Goal: Answer question/provide support

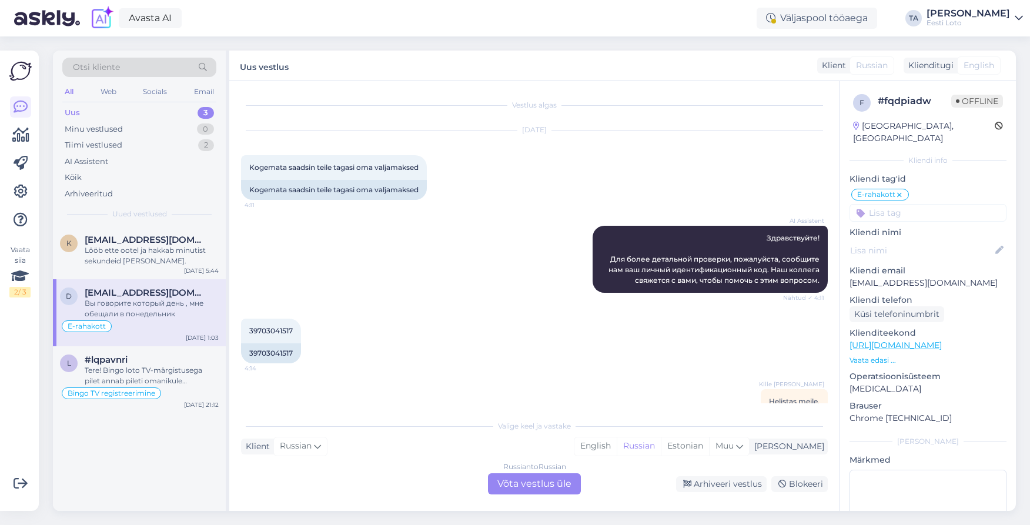
scroll to position [944, 0]
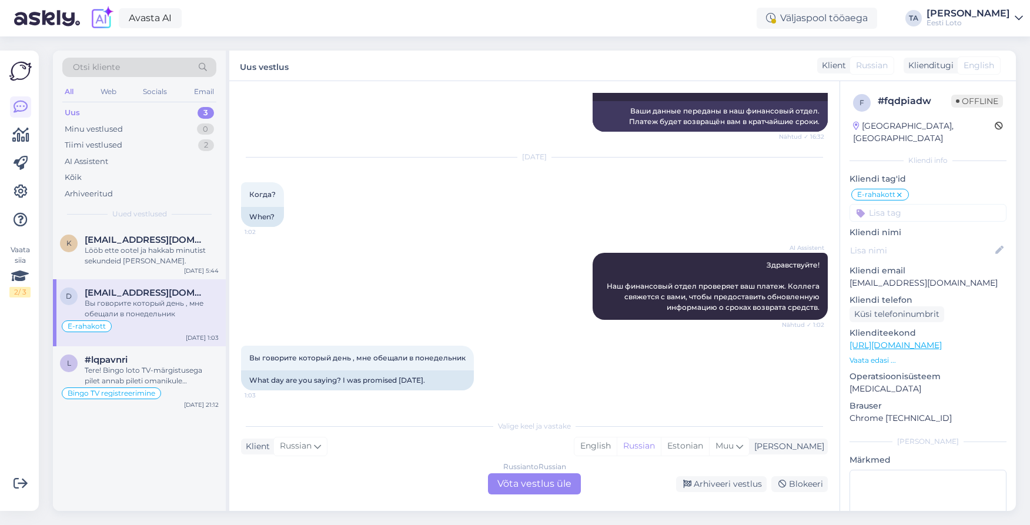
click at [68, 109] on div "Uus" at bounding box center [72, 113] width 15 height 12
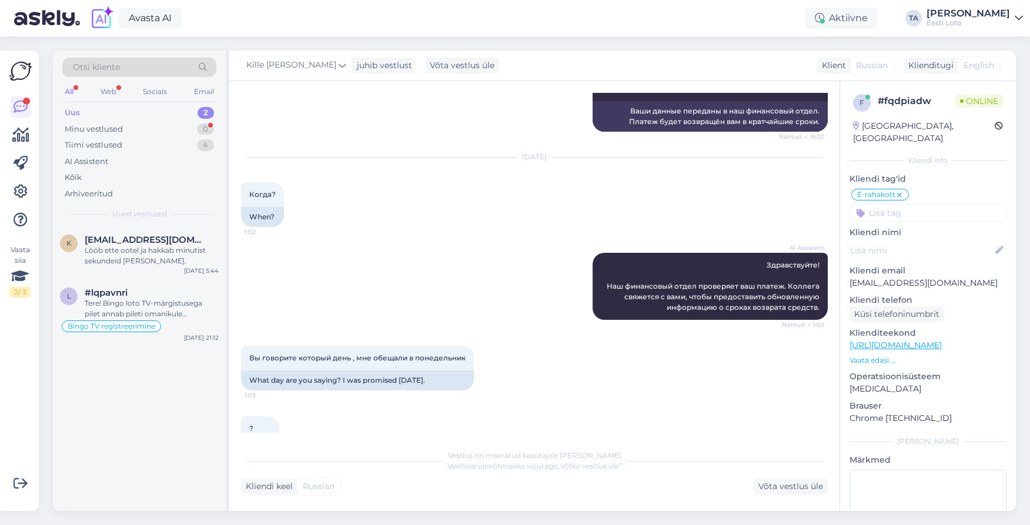
scroll to position [985, 0]
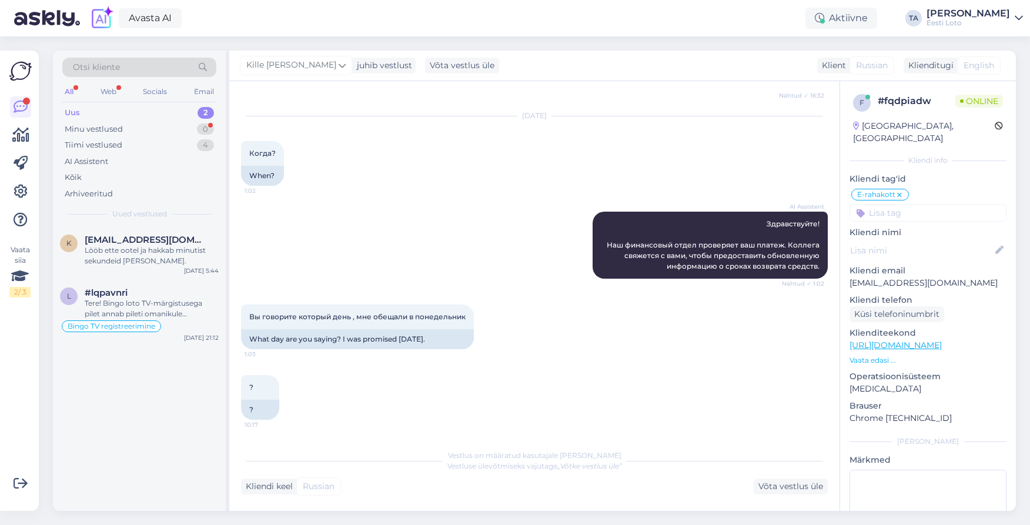
click at [78, 109] on div "Uus" at bounding box center [72, 113] width 15 height 12
click at [126, 243] on span "[EMAIL_ADDRESS][DOMAIN_NAME]" at bounding box center [146, 240] width 122 height 11
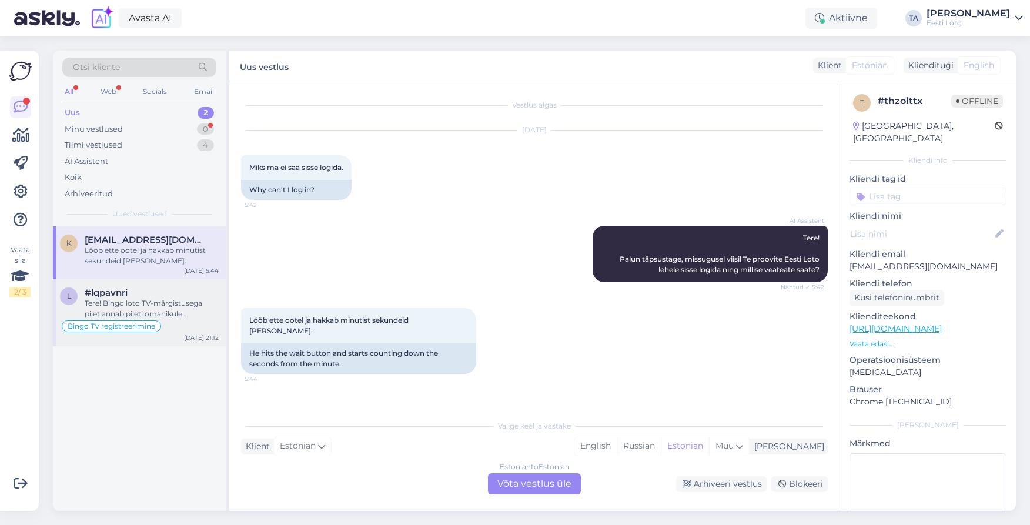
click at [126, 299] on div "Tere! Bingo loto TV-märgistusega pilet annab pileti omanikule võimaluse osaleda…" at bounding box center [152, 308] width 134 height 21
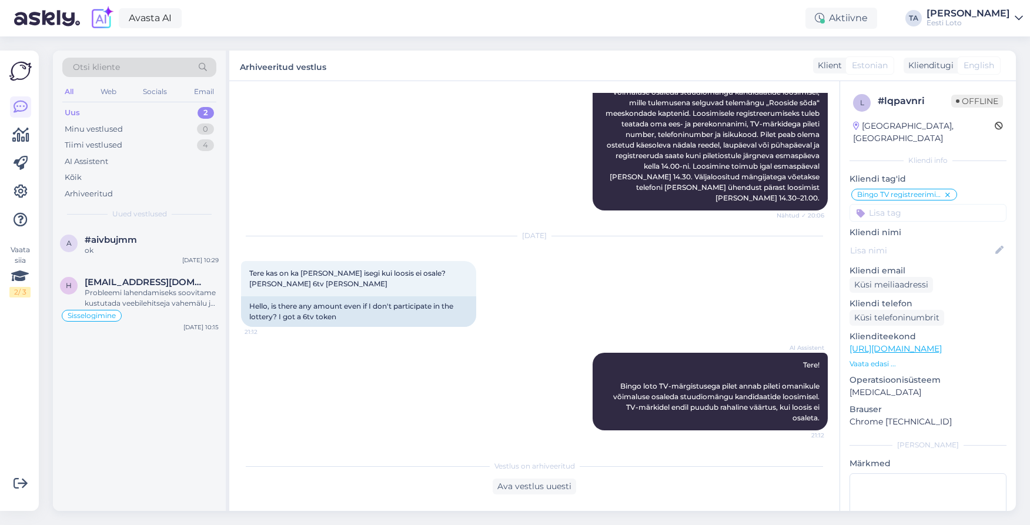
scroll to position [471, 0]
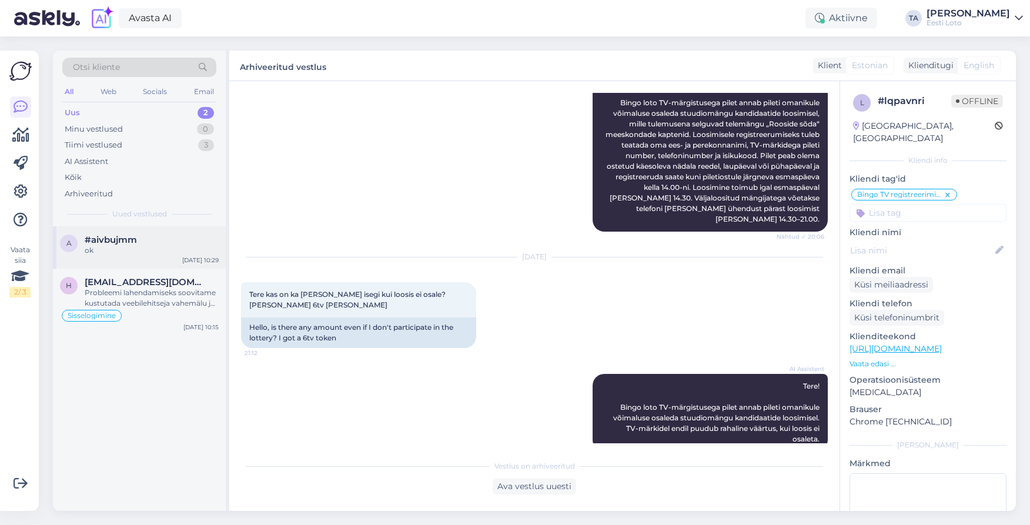
click at [109, 249] on div "ok" at bounding box center [152, 250] width 134 height 11
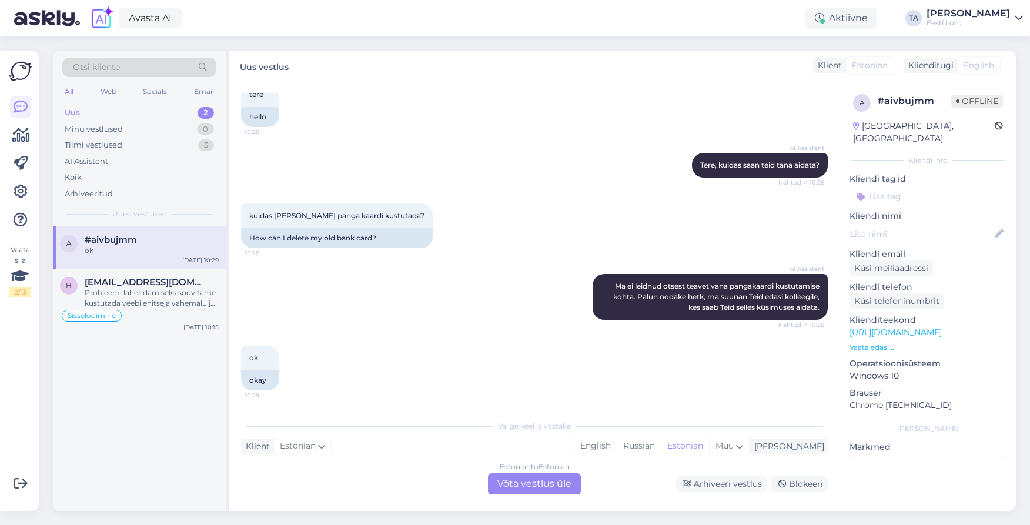
scroll to position [73, 0]
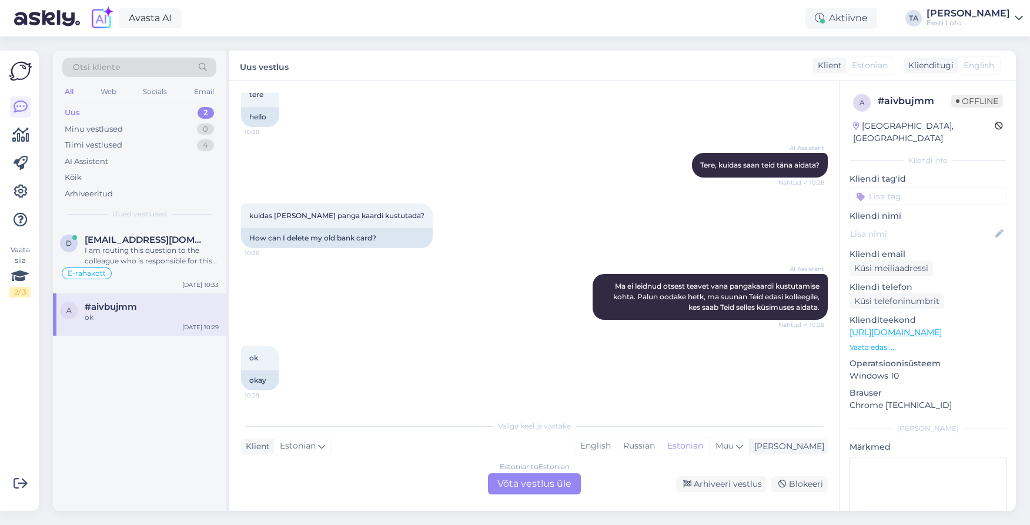
click at [544, 484] on div "Estonian to Estonian Võta vestlus üle" at bounding box center [534, 483] width 93 height 21
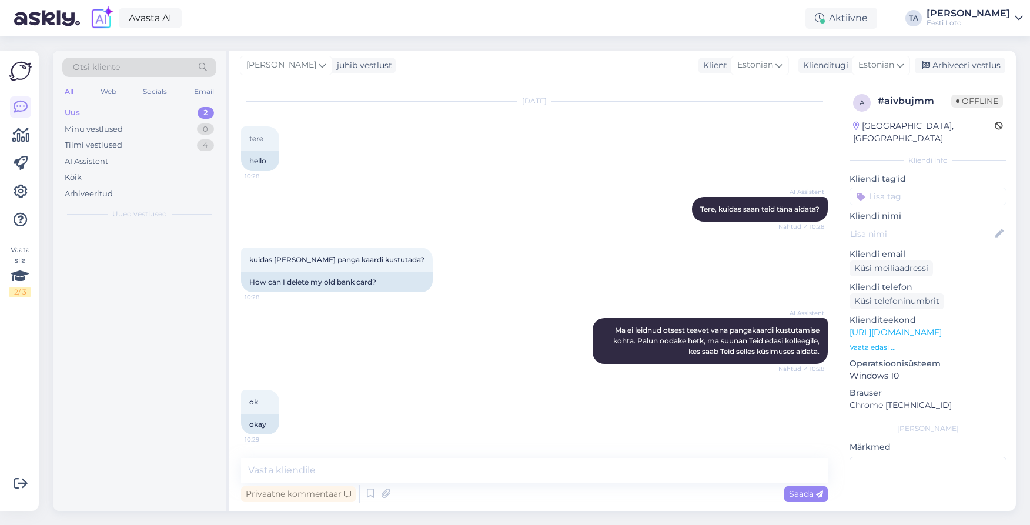
scroll to position [29, 0]
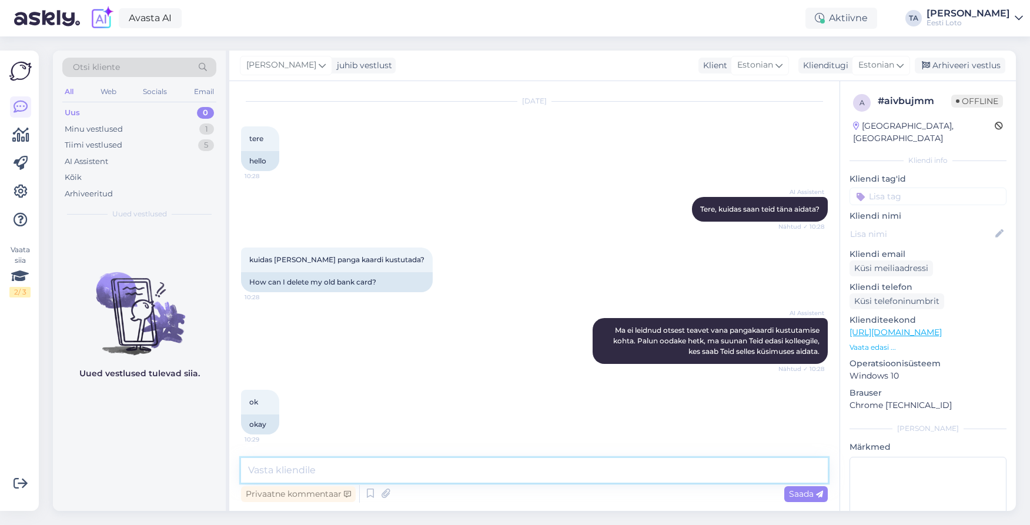
click at [347, 476] on textarea at bounding box center [534, 470] width 587 height 25
paste textarea "Tere Maksekaardi eemaldamiseks tuleb mängukontole sisse logida ning valida menü…"
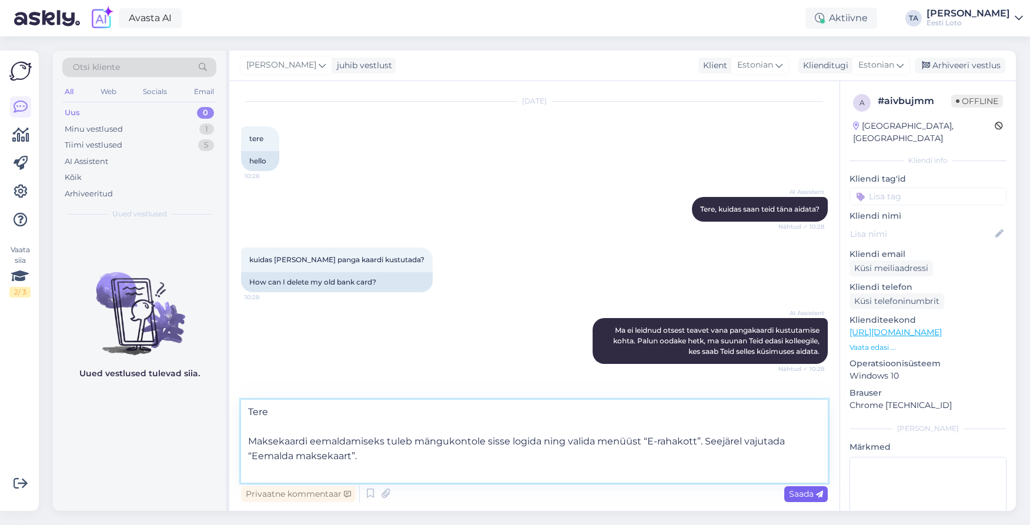
type textarea "Tere Maksekaardi eemaldamiseks tuleb mängukontole sisse logida ning valida menü…"
click at [799, 494] on span "Saada" at bounding box center [806, 493] width 34 height 11
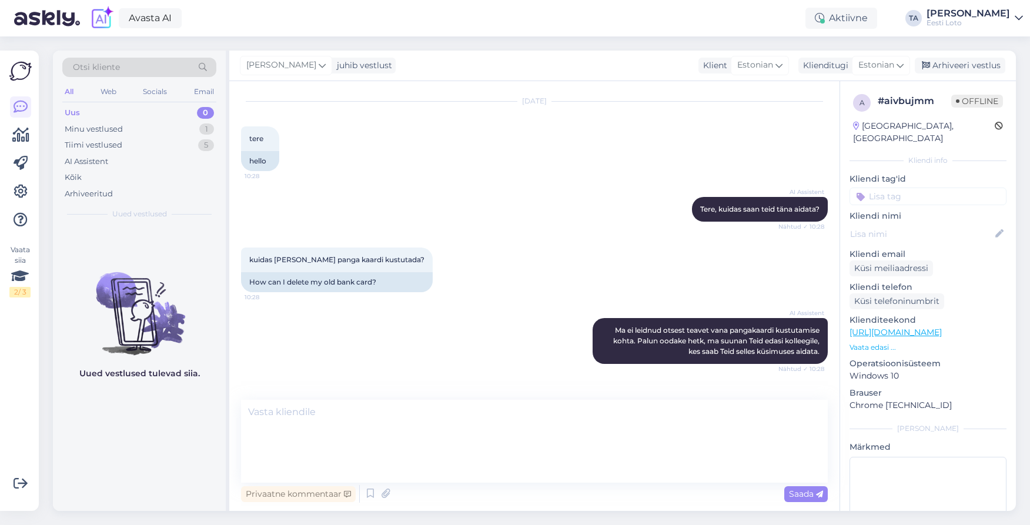
scroll to position [132, 0]
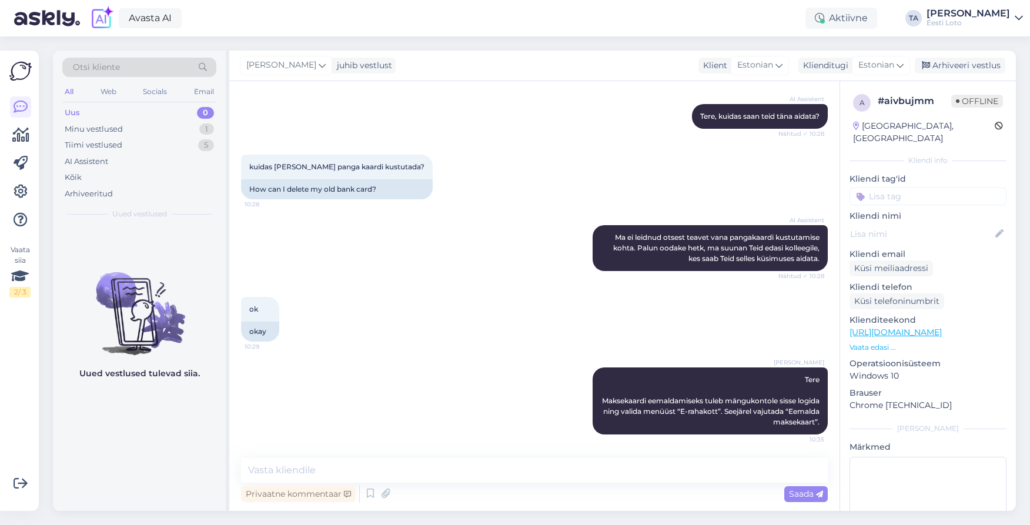
click at [926, 188] on input at bounding box center [927, 197] width 157 height 18
type input "makse"
click at [963, 223] on div "Maksekaart" at bounding box center [955, 229] width 52 height 12
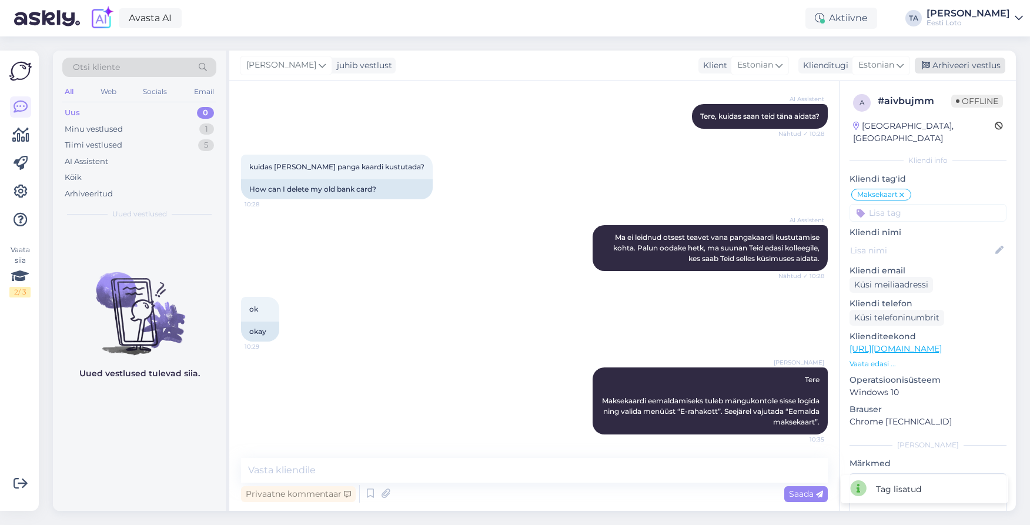
click at [950, 69] on div "Arhiveeri vestlus" at bounding box center [960, 66] width 91 height 16
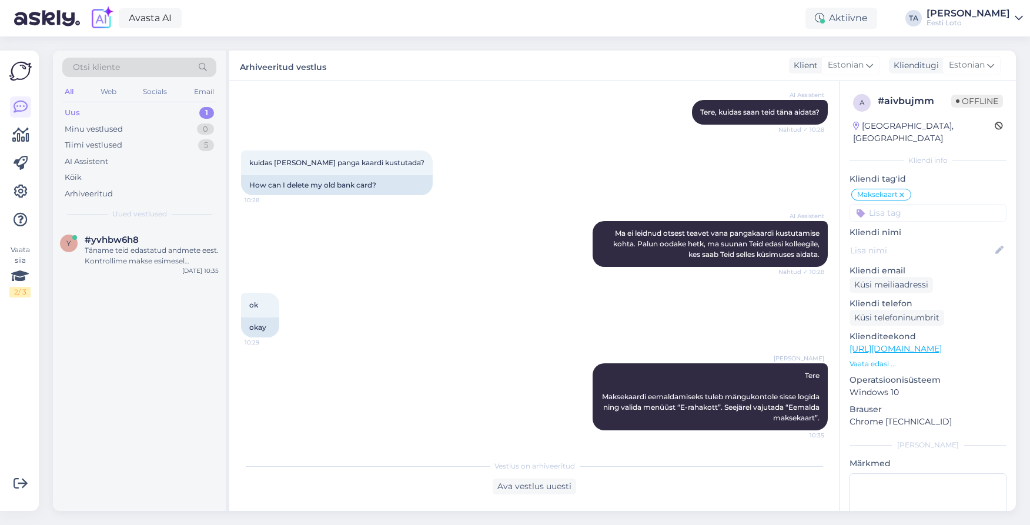
click at [78, 115] on div "Uus" at bounding box center [72, 113] width 15 height 12
click at [139, 257] on div "y #yvhbw6h8 Täname teid edastatud andmete eest. Kontrollime makse esimesel võim…" at bounding box center [139, 252] width 173 height 53
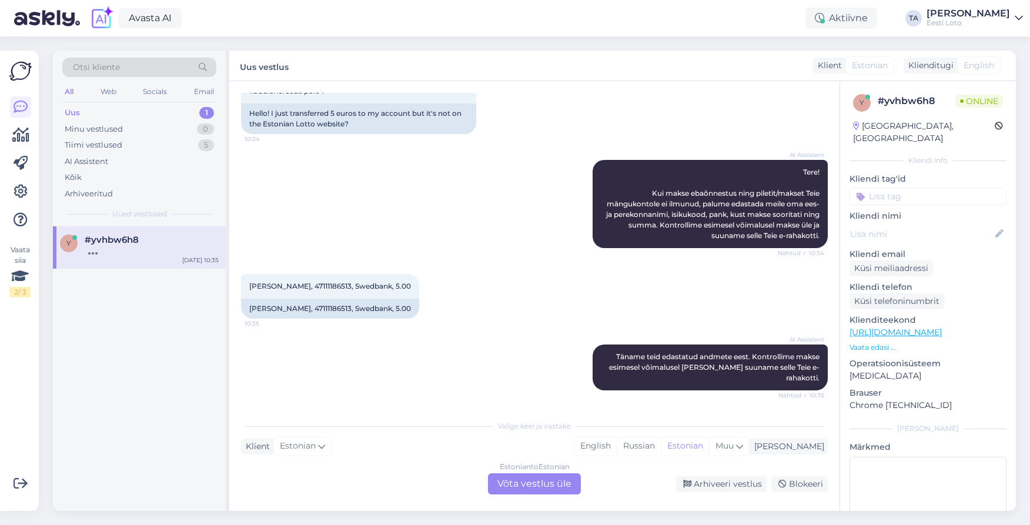
scroll to position [76, 0]
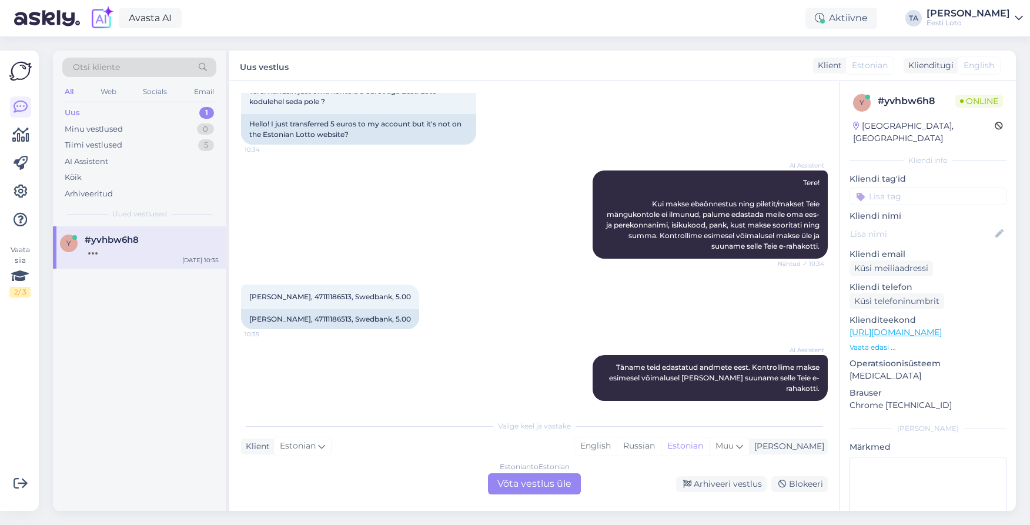
click at [560, 481] on div "Estonian to Estonian Võta vestlus üle" at bounding box center [534, 483] width 93 height 21
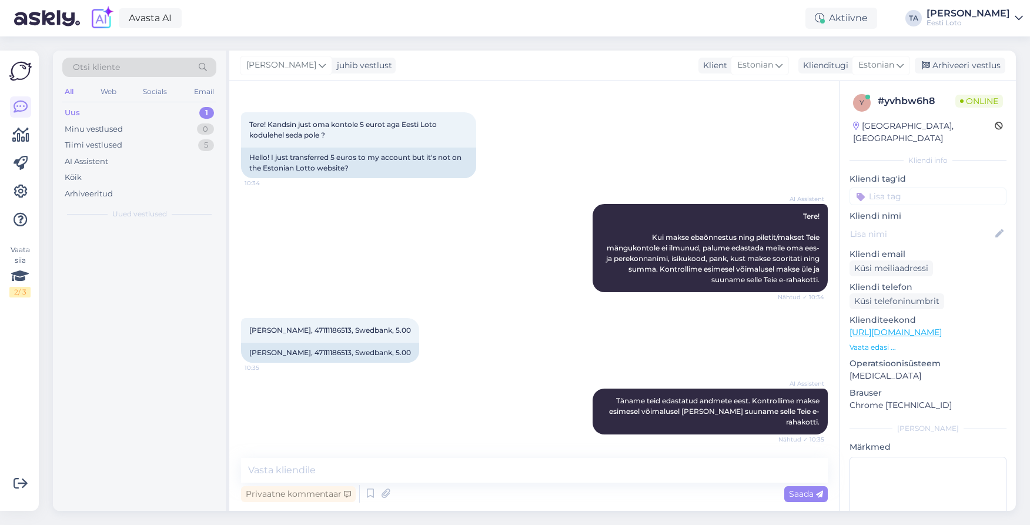
scroll to position [32, 0]
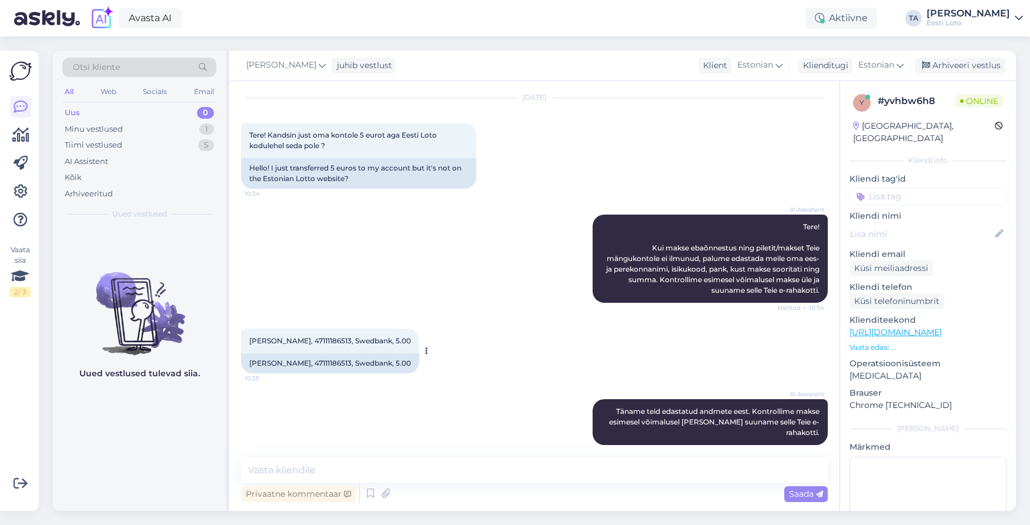
click at [322, 343] on span "[PERSON_NAME], 47111186513, Swedbank, 5.00" at bounding box center [330, 340] width 162 height 9
copy span "47111186513"
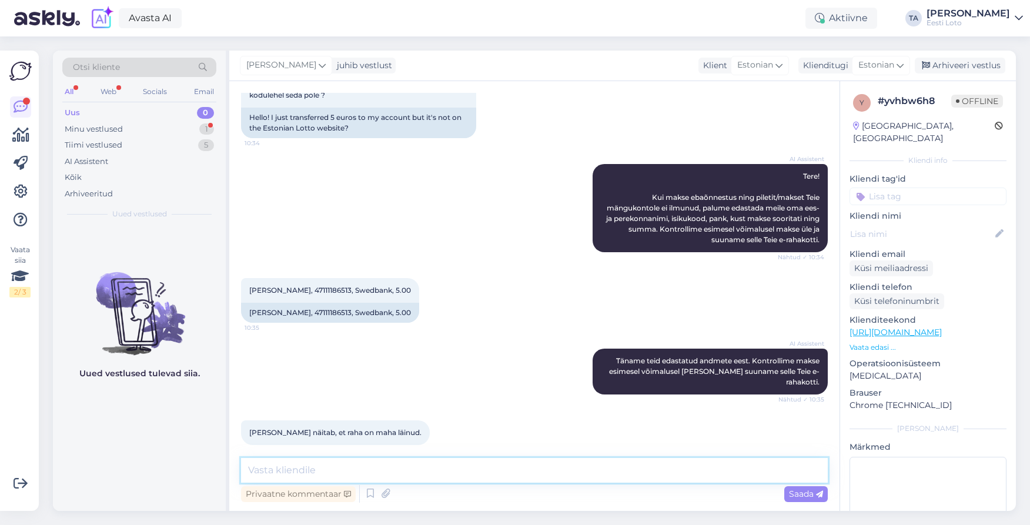
click at [377, 471] on textarea at bounding box center [534, 470] width 587 height 25
paste textarea "Kahjuks Teie sissemakse ebaõnnestus tehnilise [PERSON_NAME] tõttu. Kontrollisim…"
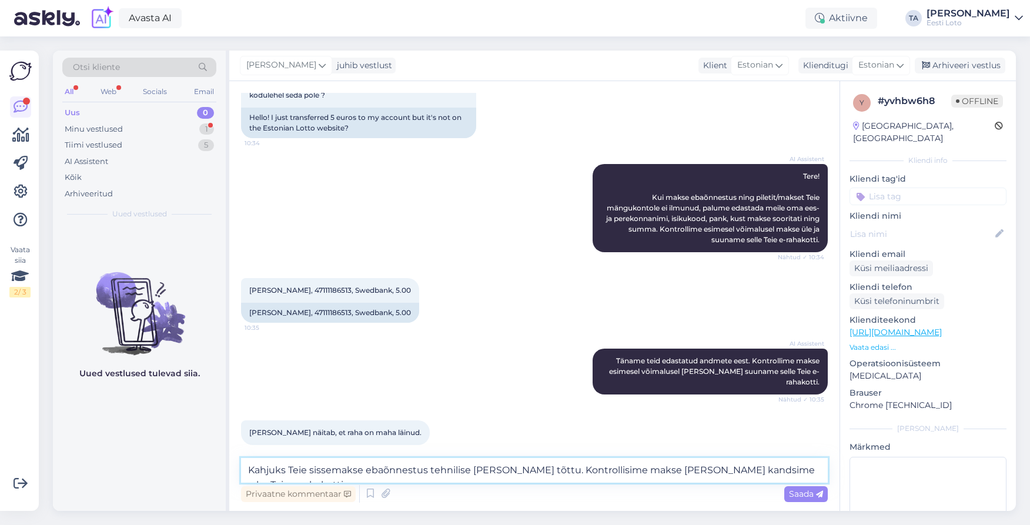
click at [248, 474] on textarea "Kahjuks Teie sissemakse ebaõnnestus tehnilise [PERSON_NAME] tõttu. Kontrollisim…" at bounding box center [534, 470] width 587 height 25
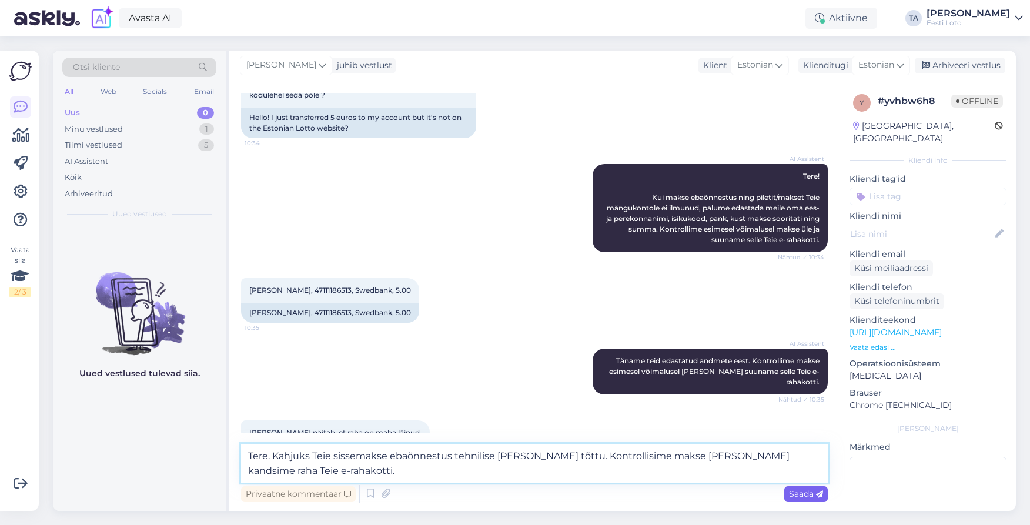
type textarea "Tere. Kahjuks Teie sissemakse ebaõnnestus tehnilise [PERSON_NAME] tõttu. Kontro…"
click at [811, 494] on span "Saada" at bounding box center [806, 493] width 34 height 11
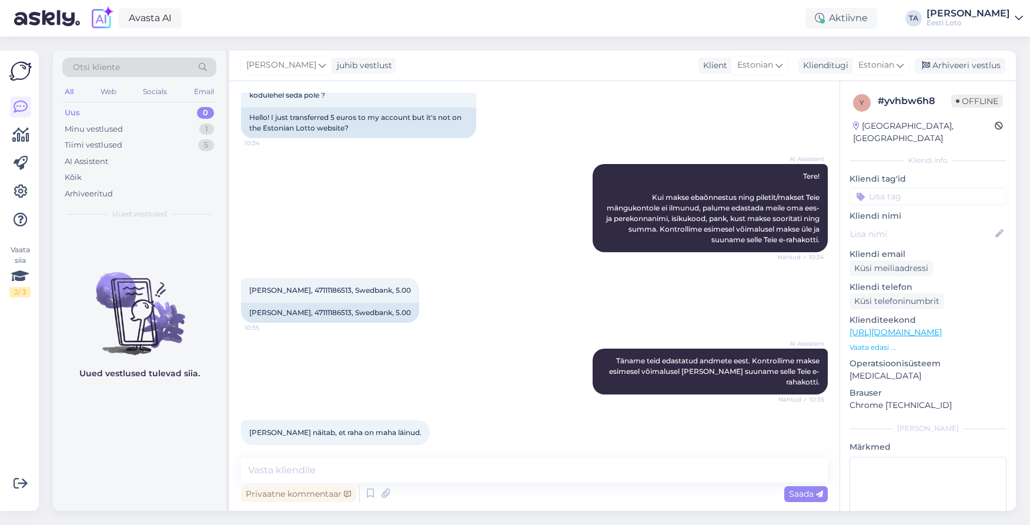
scroll to position [155, 0]
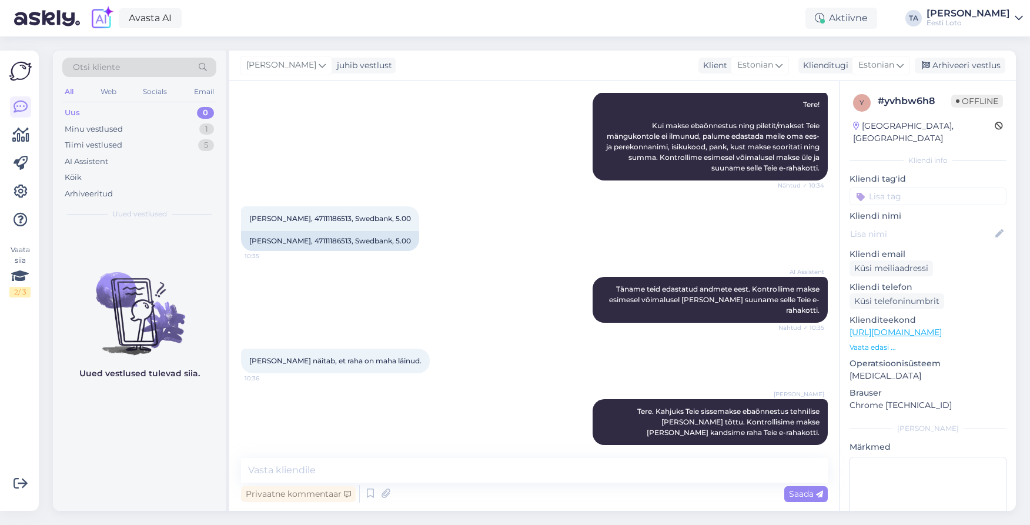
click at [897, 189] on input at bounding box center [927, 197] width 157 height 18
type input "e-ra"
click at [928, 223] on div "E-rahakott" at bounding box center [928, 229] width 50 height 12
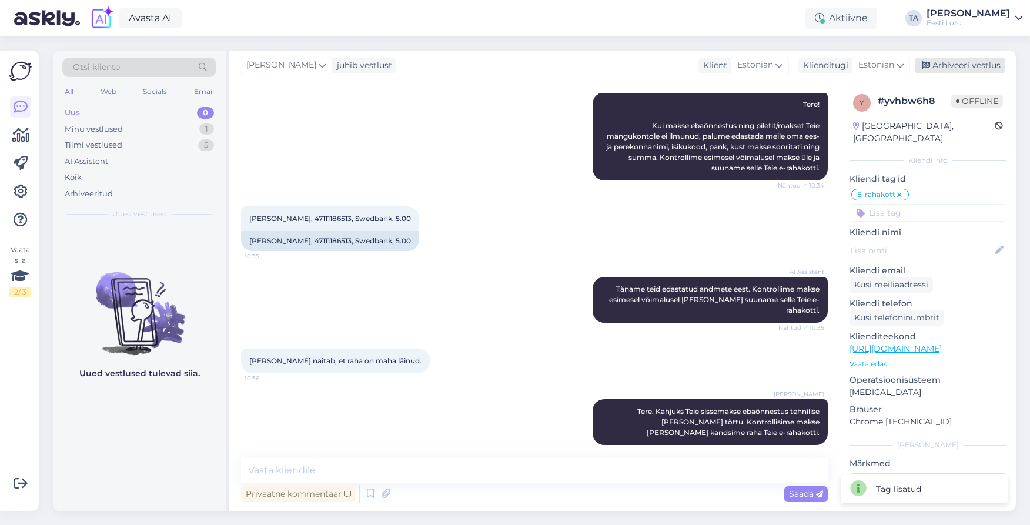
click at [970, 65] on div "Arhiveeri vestlus" at bounding box center [960, 66] width 91 height 16
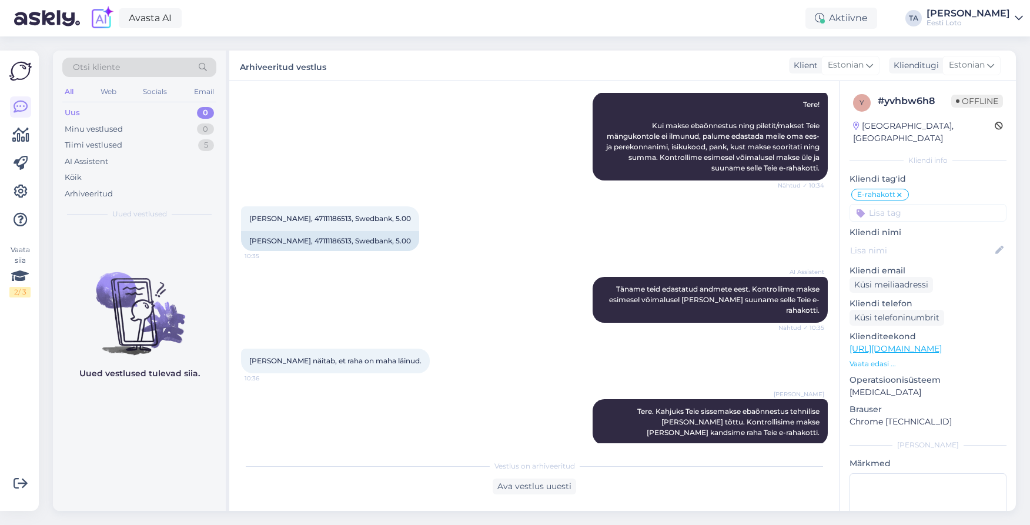
click at [73, 114] on div "Uus" at bounding box center [72, 113] width 15 height 12
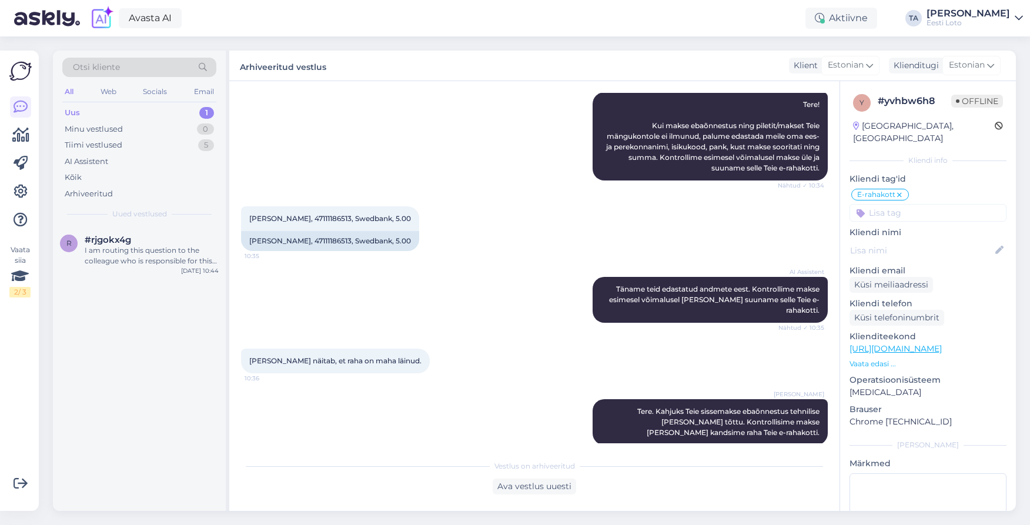
click at [79, 115] on div "Uus" at bounding box center [72, 113] width 15 height 12
click at [142, 254] on div "I am routing this question to the colleague who is responsible for this topic. …" at bounding box center [152, 255] width 134 height 21
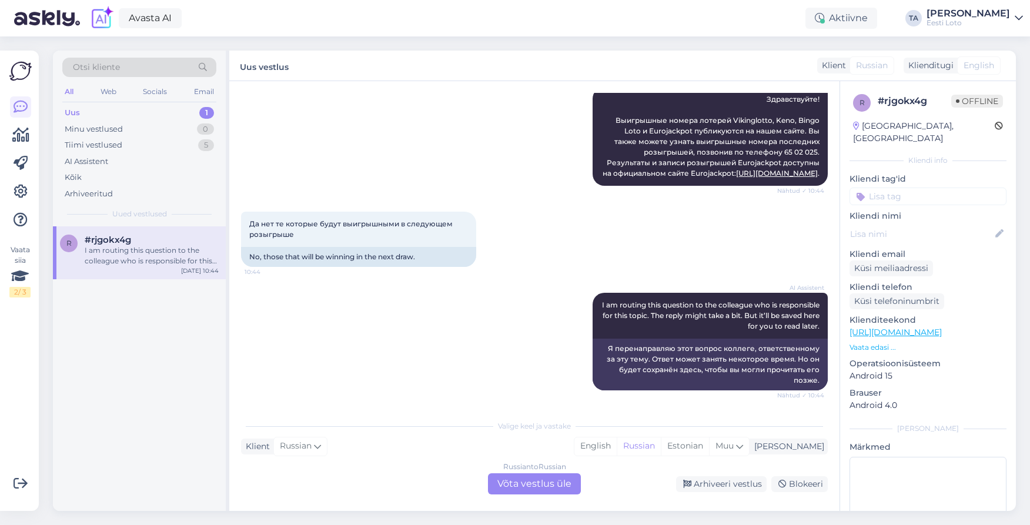
scroll to position [148, 0]
click at [749, 444] on div "Muu" at bounding box center [729, 446] width 40 height 18
type input "est"
click at [712, 419] on link "Estonian" at bounding box center [700, 416] width 129 height 19
click at [555, 483] on div "Russian to Estonian Võta vestlus üle" at bounding box center [534, 483] width 93 height 21
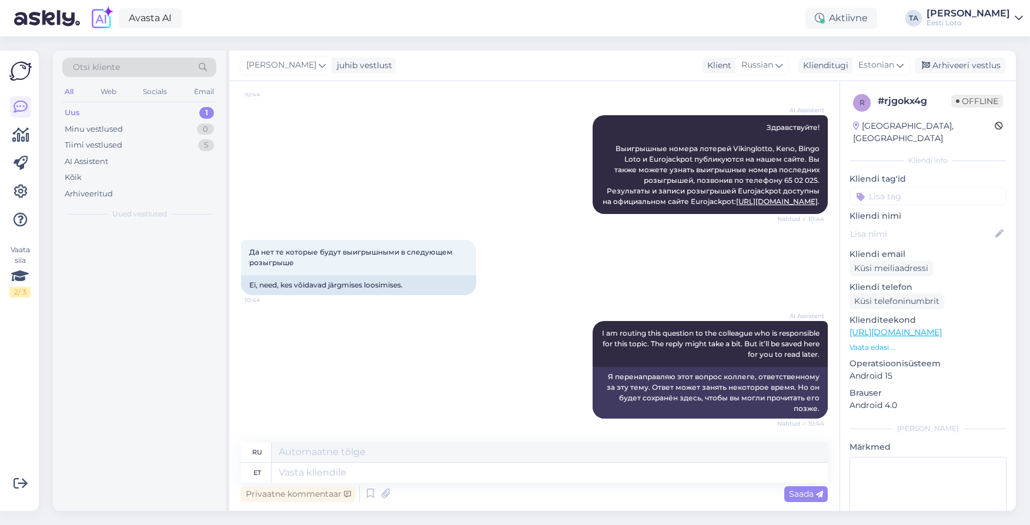
scroll to position [121, 0]
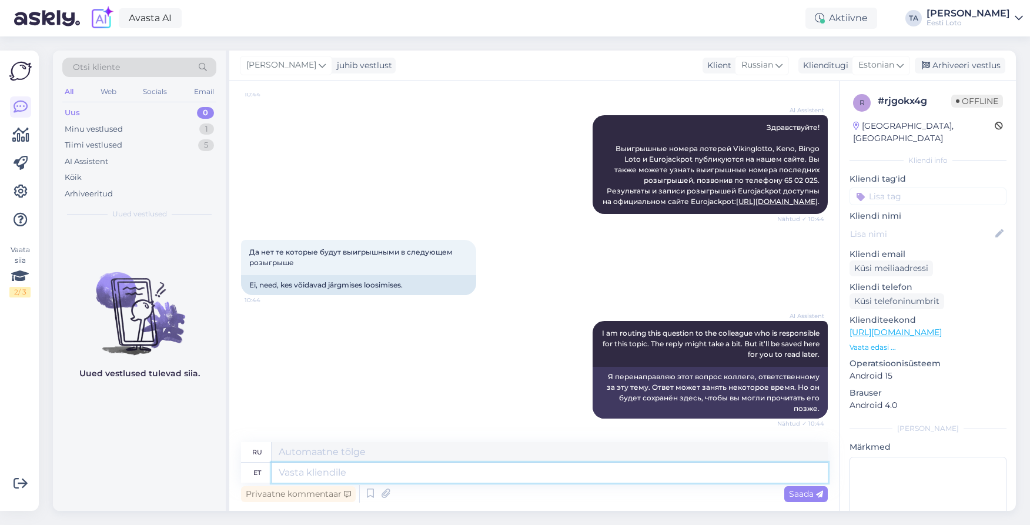
click at [294, 474] on textarea at bounding box center [550, 473] width 556 height 20
paste textarea "Lotopileteid ostes palume alati arvestada, et tegemist on õnnemänguga ja võitmi…"
type textarea "Lotopileteid ostes palume alati arvestada, et tegemist on õnnemänguga ja võitmi…"
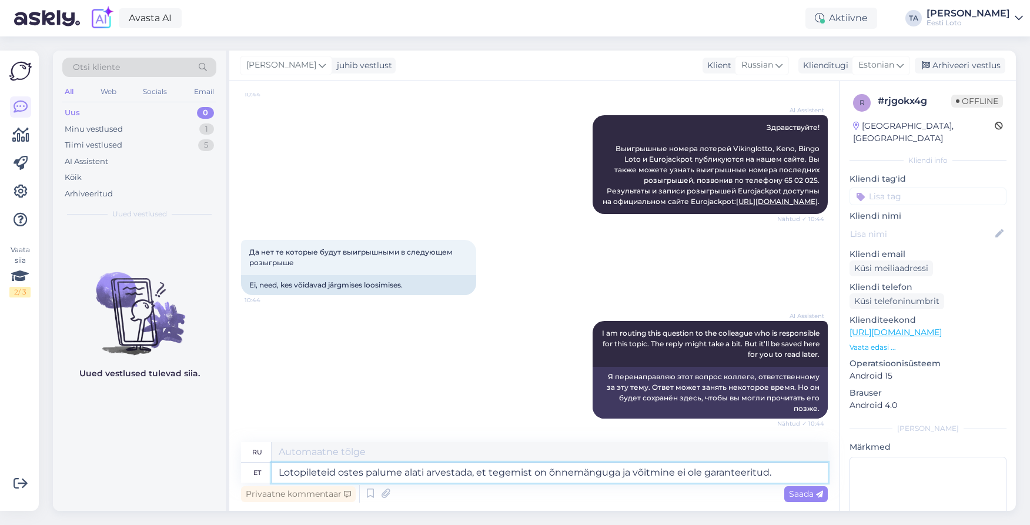
click at [276, 477] on textarea "Lotopileteid ostes palume alati arvestada, et tegemist on õnnemänguga ja võitmi…" at bounding box center [550, 473] width 556 height 20
type textarea "Приобретая лотерейные билеты, всегда помните, что это азартная игра, и выигрыш …"
type textarea "Tere. Lotopileteid ostes palume alati arvestada, et tegemist on õnnemänguga ja …"
type textarea "Здравствуйте. Покупая лотерейные билеты, помните, что это азартная игра, и выиг…"
type textarea "Tere. Lotopileteid ostes palume alati arvestada, et tegemist on õnnemänguga ja …"
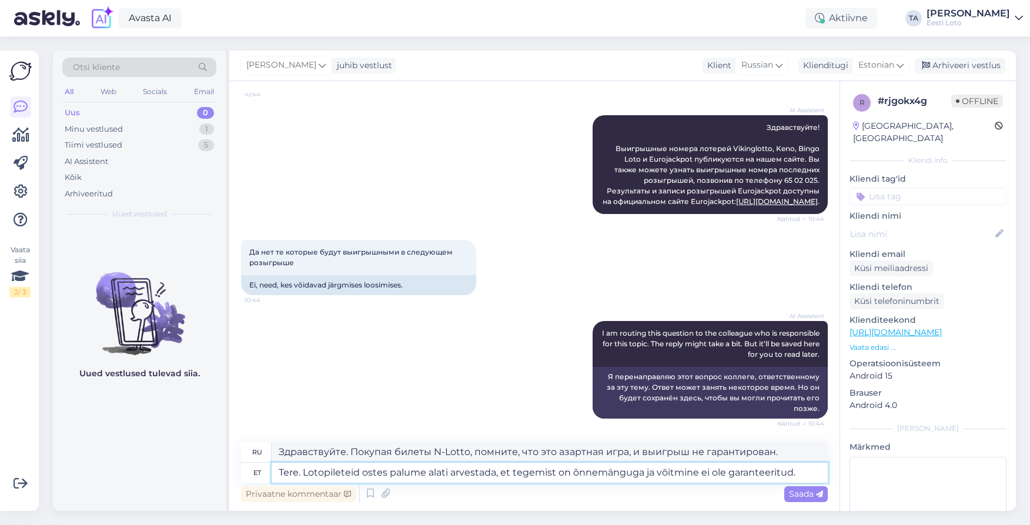
type textarea "Здравствуйте. Покупая лотерейные билеты, помните, что это азартная игра, и выиг…"
type textarea "Tere.Lotopileteid ostes palume alati arvestada, et tegemist on õnnemänguga ja v…"
type textarea "Tere.Lotopileteid Покупая лотерейные билеты, помните, что это азартная игра, и …"
type textarea "Tere. Lotopileteid ostes palume alati arvestada, et tegemist on õnnemänguga ja …"
type textarea "Здравствуйте. Покупая лотерейные билеты, помните, что это азартная игра, и выиг…"
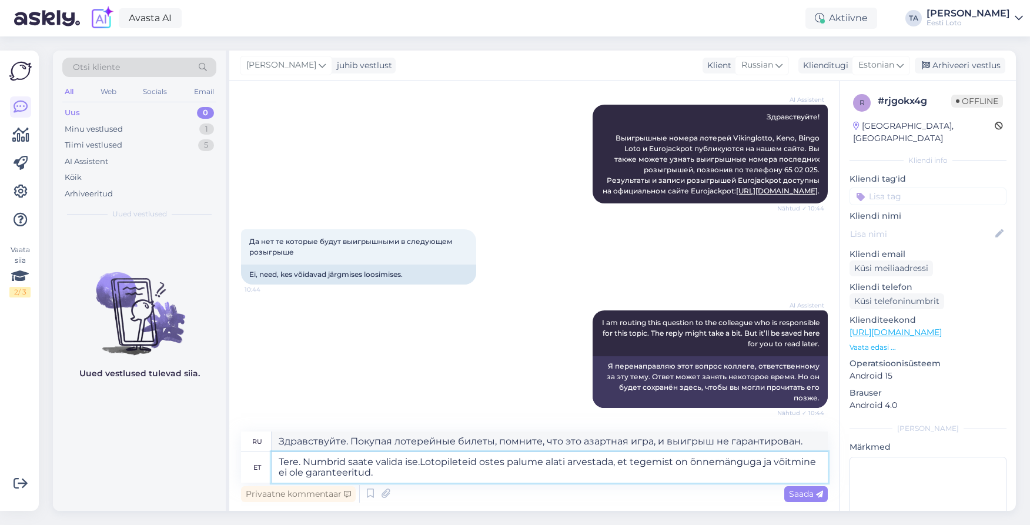
type textarea "Tere. Numbrid saate valida ise. Lotopileteid ostes palume alati arvestada, et t…"
type textarea "Здравствуйте. Вы можете выбрать номера сами. Покупая лотерейные билеты, помните…"
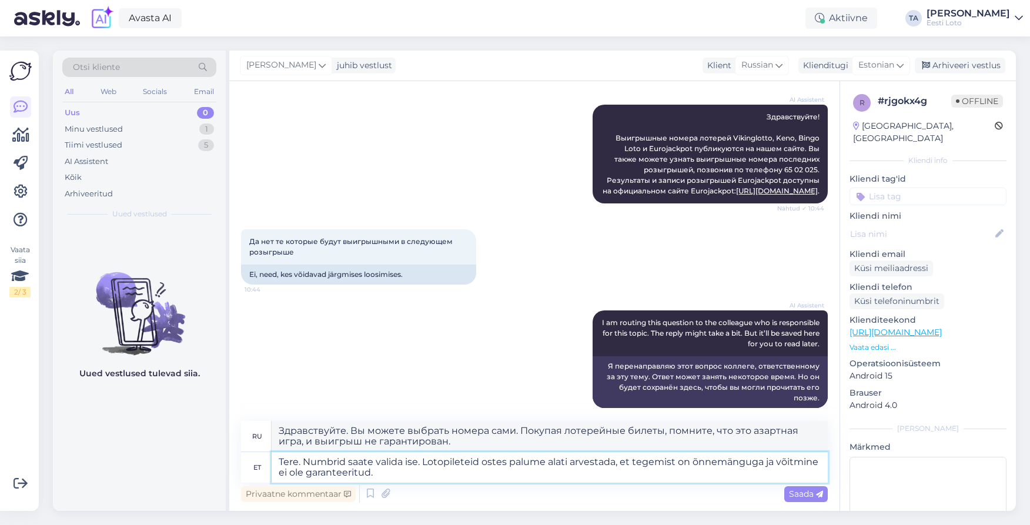
click at [377, 478] on textarea "Tere. Numbrid saate valida ise. Lotopileteid ostes palume alati arvestada, et t…" at bounding box center [550, 467] width 556 height 31
type textarea "Tere. Numbrid saate valida ise. Lotopileteid ostes palume alati arvestada, et t…"
click at [801, 494] on span "Saada" at bounding box center [806, 493] width 34 height 11
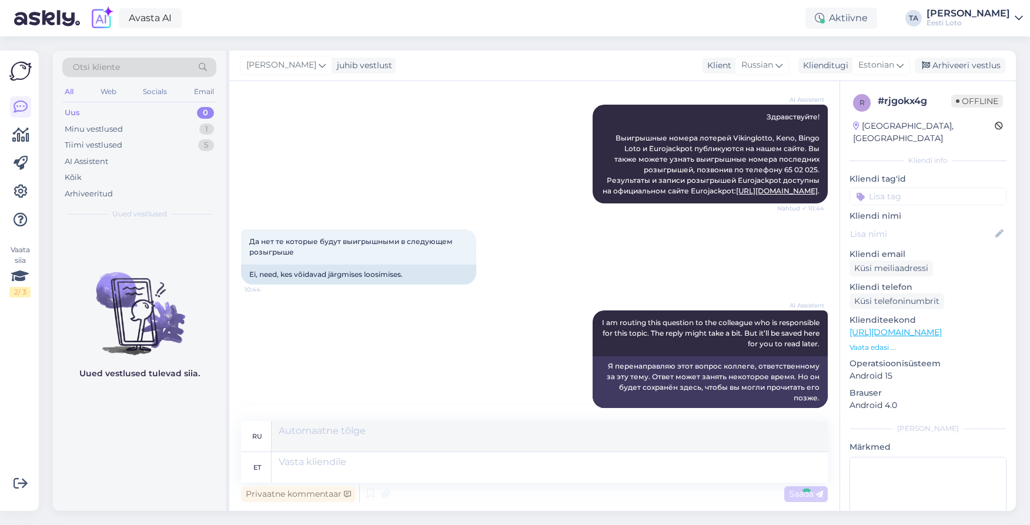
scroll to position [234, 0]
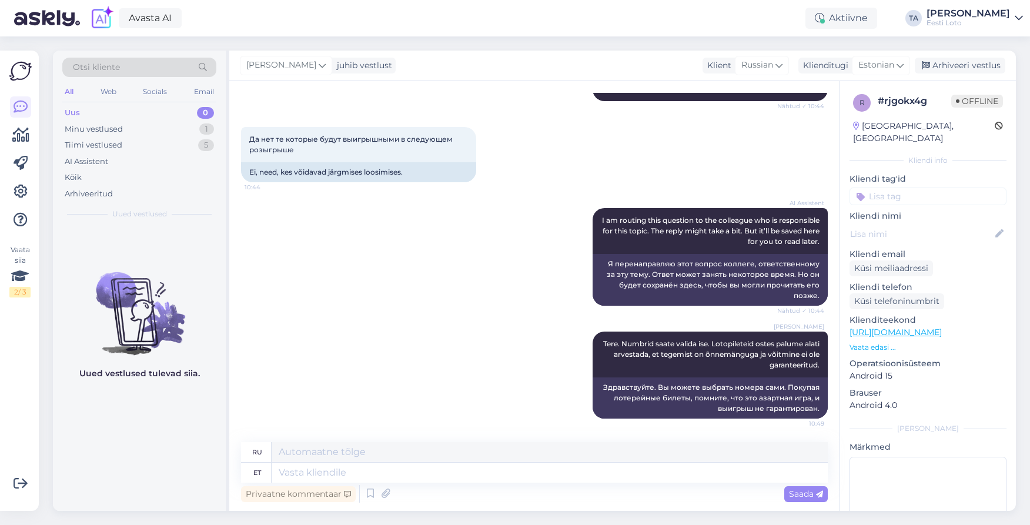
click at [919, 189] on input at bounding box center [927, 197] width 157 height 18
type input "võidunumbrid"
click at [982, 260] on div "Küsi meiliaadressi" at bounding box center [927, 268] width 157 height 16
click at [958, 70] on div "Arhiveeri vestlus" at bounding box center [960, 66] width 91 height 16
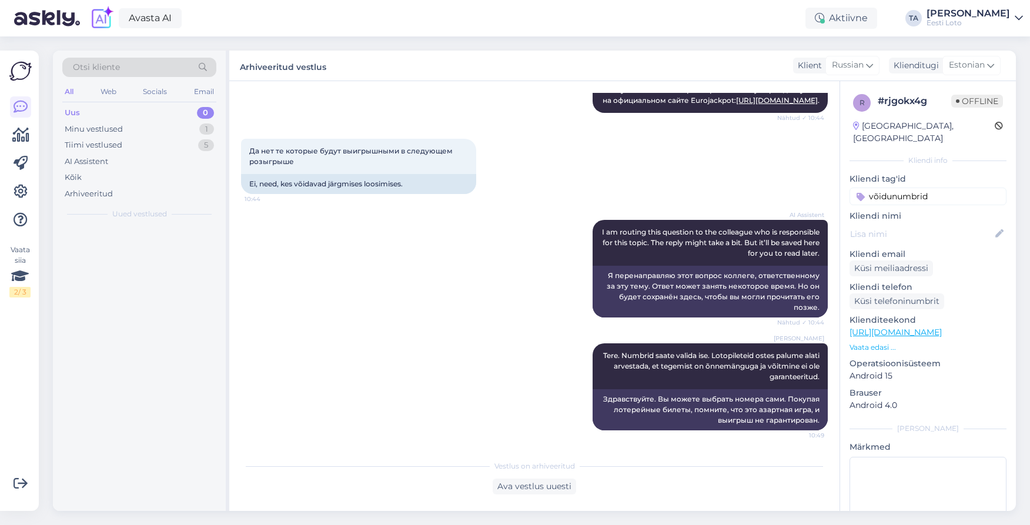
scroll to position [222, 0]
click at [78, 115] on div "Uus" at bounding box center [72, 113] width 15 height 12
